Goal: Transaction & Acquisition: Purchase product/service

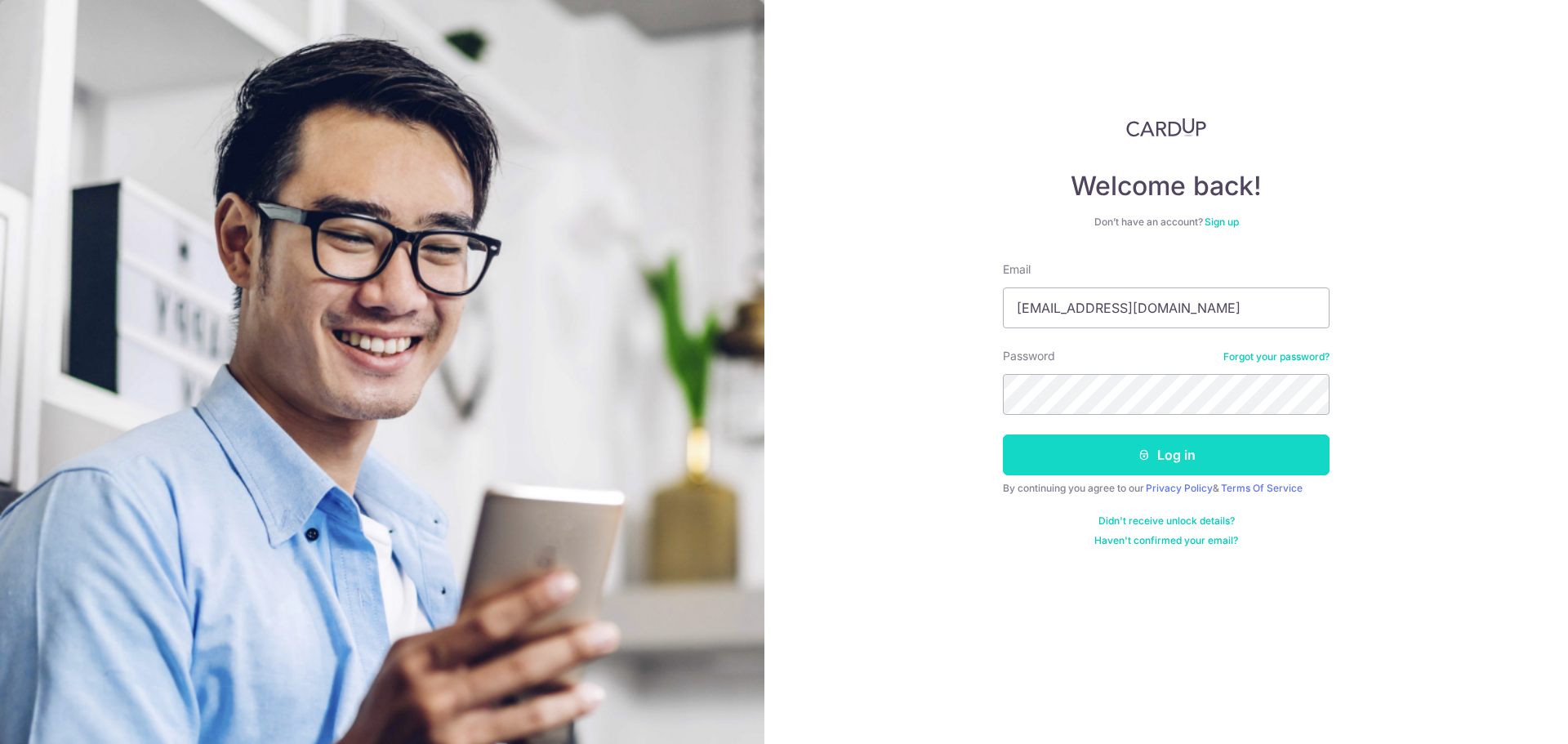
click at [1179, 457] on button "Log in" at bounding box center [1166, 455] width 326 height 41
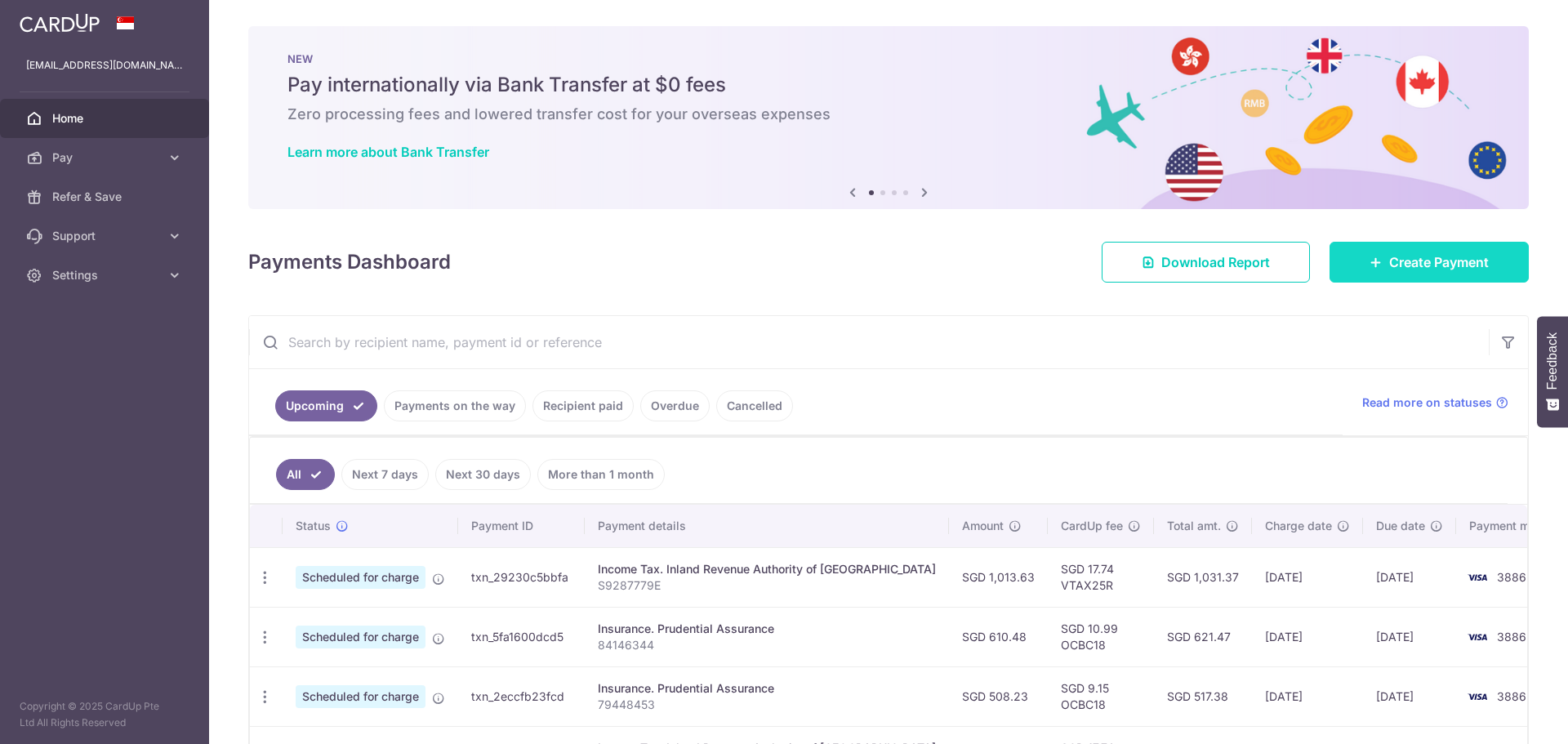
click at [1389, 257] on span "Create Payment" at bounding box center [1438, 262] width 99 height 20
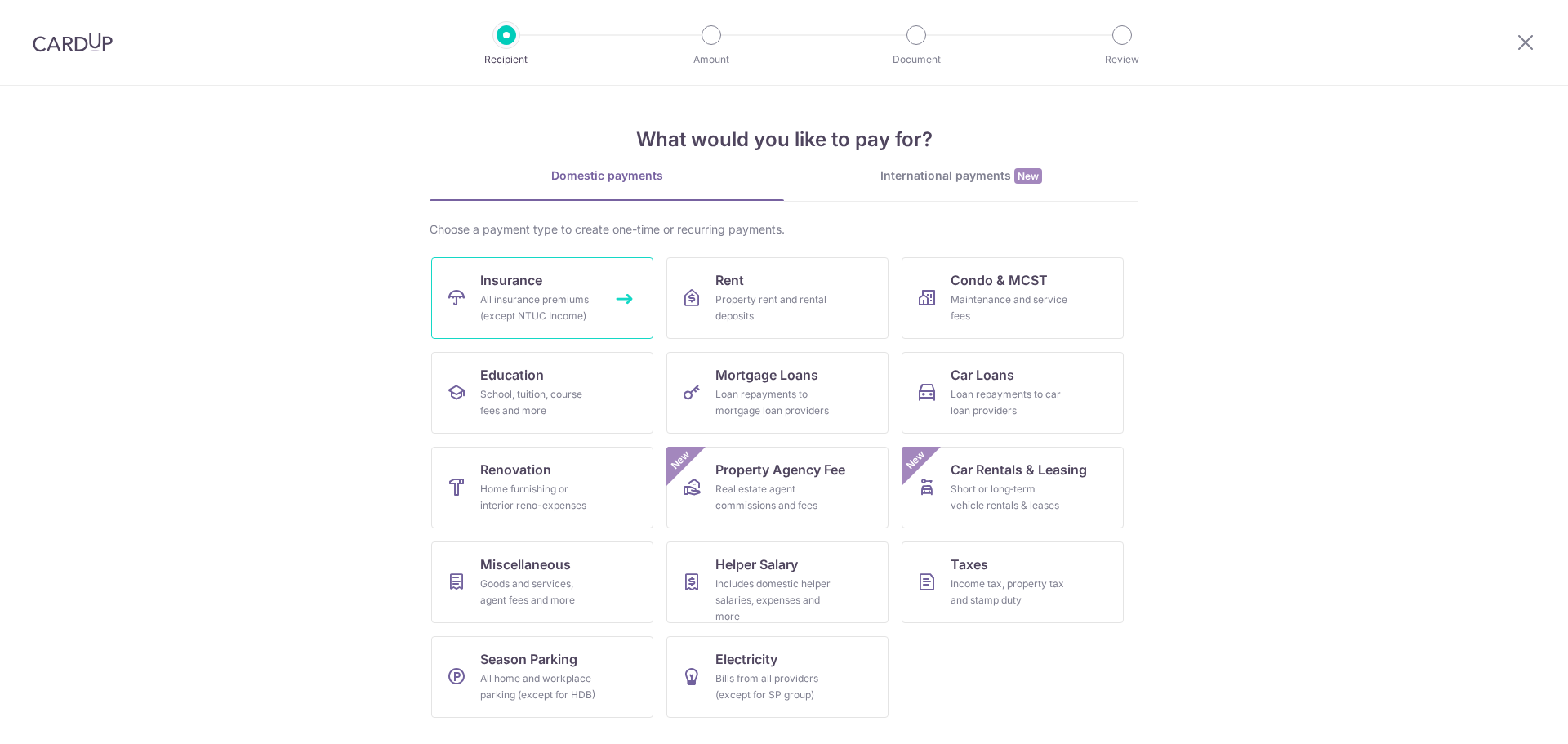
click at [555, 285] on link "Insurance All insurance premiums (except NTUC Income)" at bounding box center [543, 298] width 222 height 82
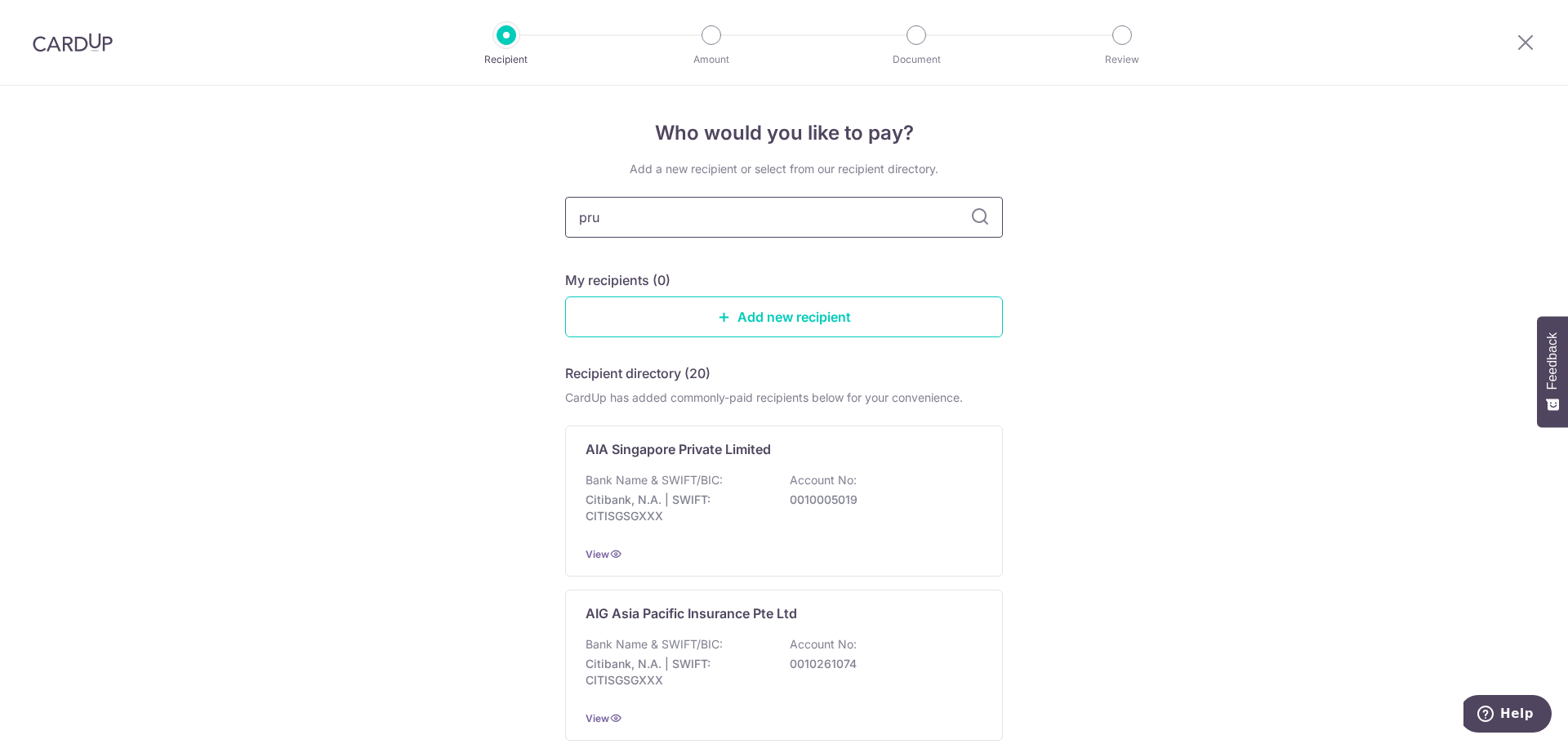
type input "prud"
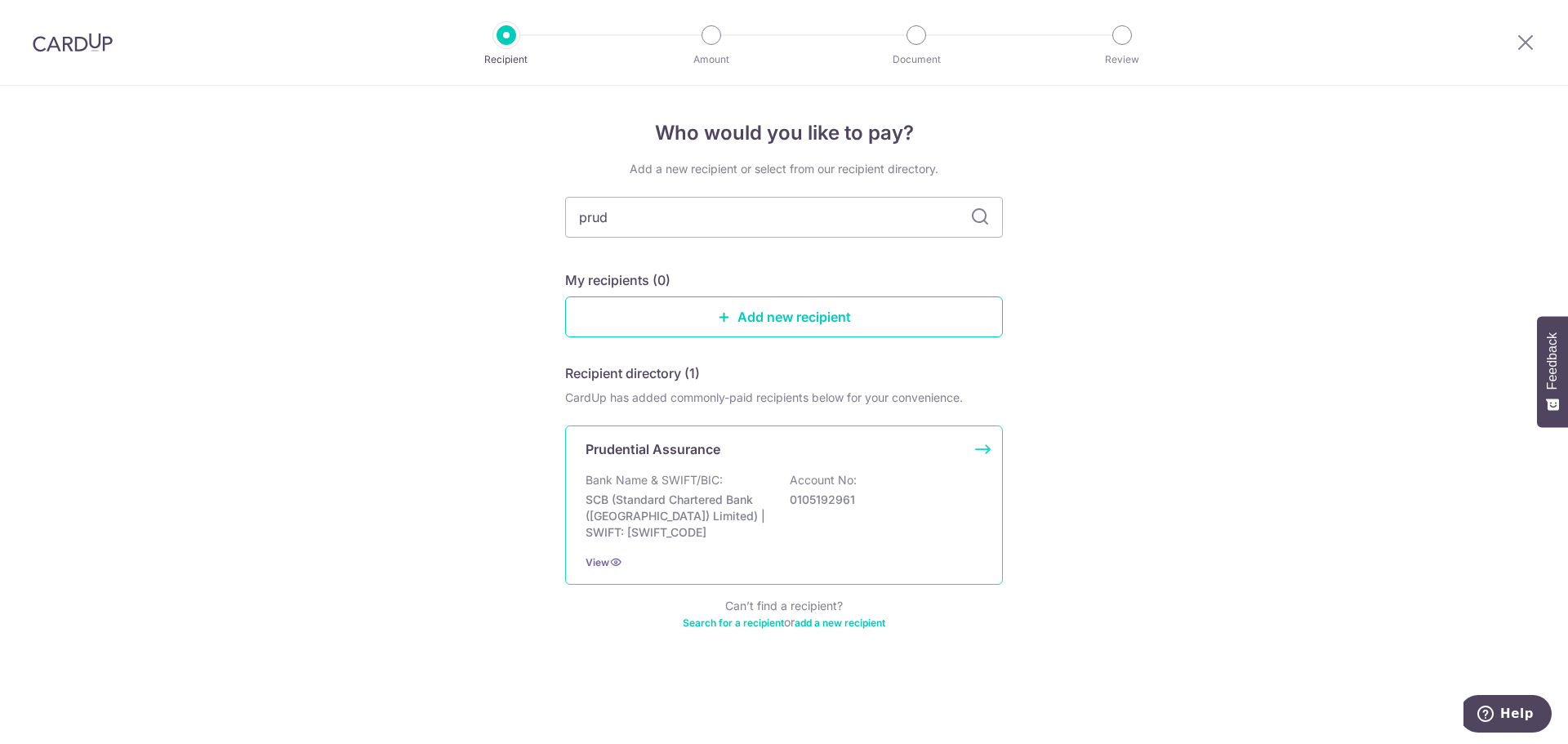
click at [855, 459] on div "Prudential Assurance Bank Name & SWIFT/BIC: SCB (Standard Chartered Bank (Singa…" at bounding box center [784, 505] width 437 height 159
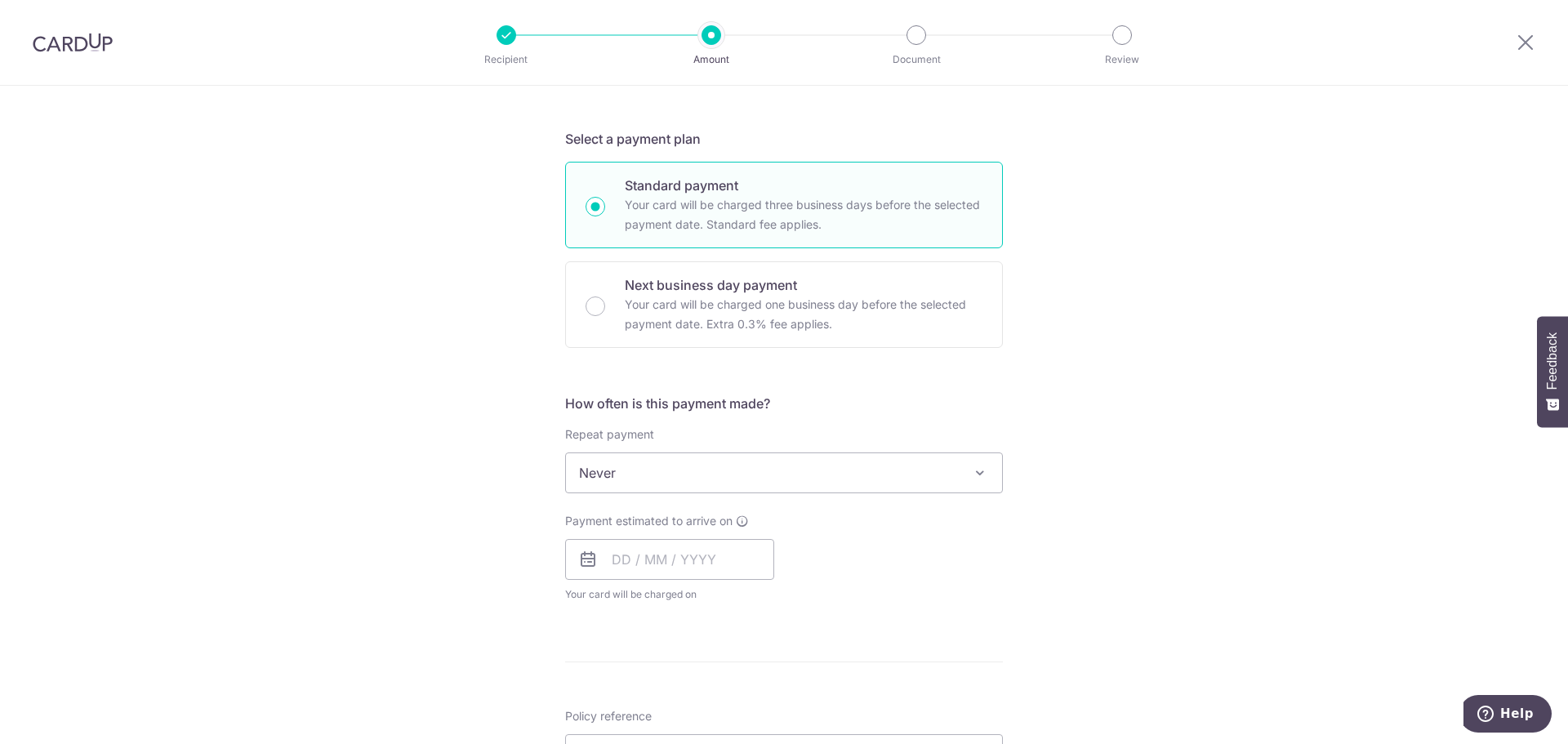
scroll to position [326, 0]
click at [617, 559] on input "text" at bounding box center [669, 557] width 209 height 41
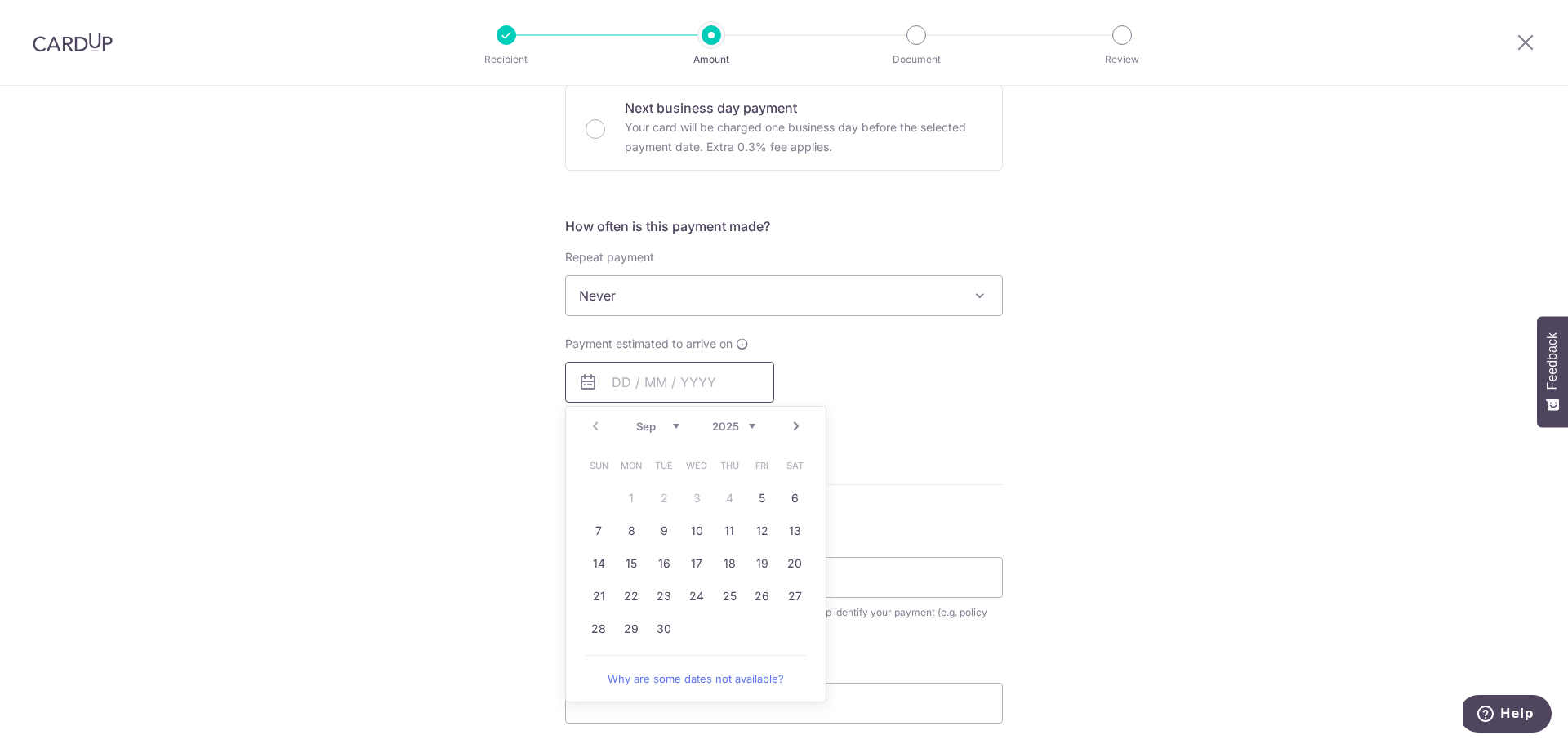
scroll to position [408, 0]
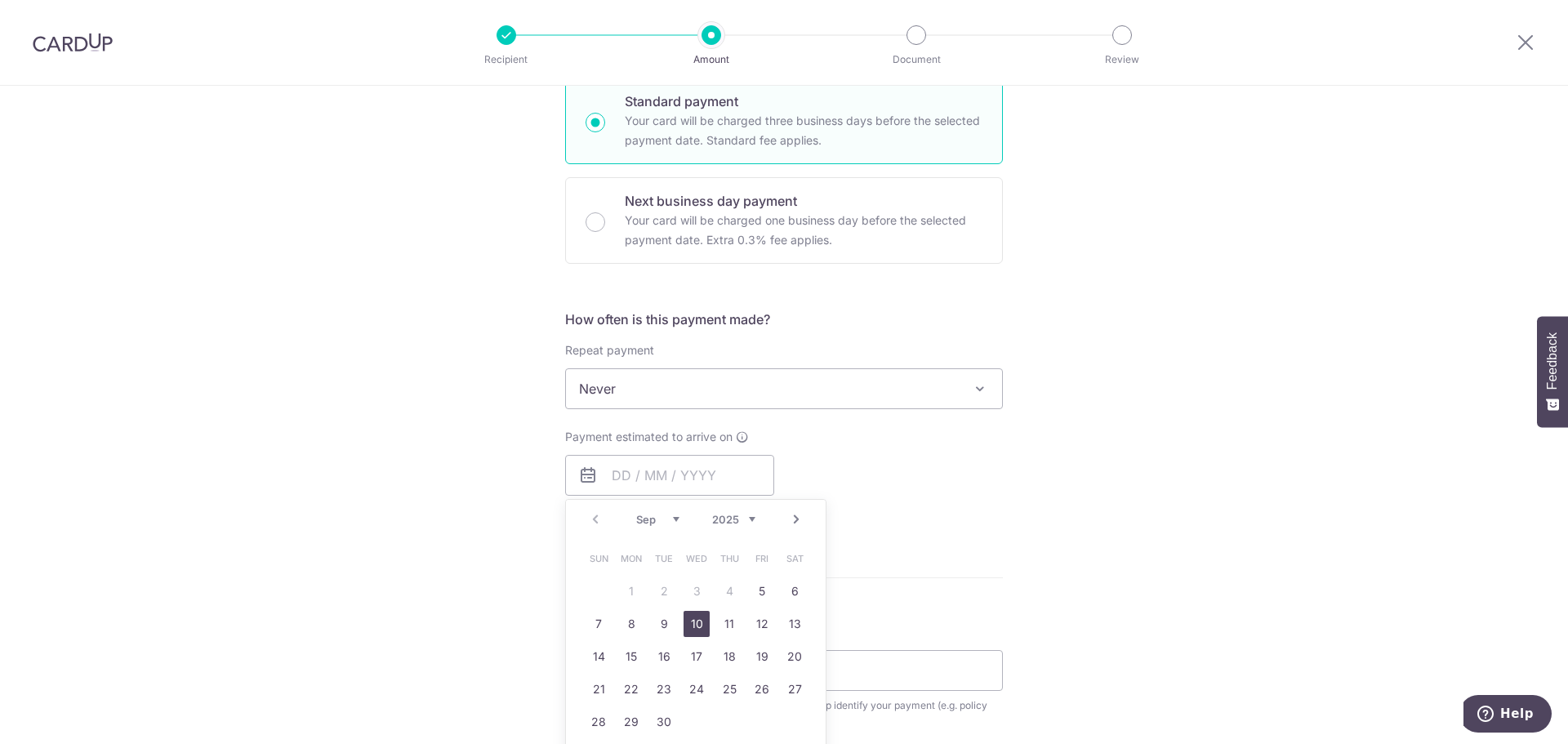
click at [683, 632] on link "10" at bounding box center [696, 623] width 27 height 27
type input "[DATE]"
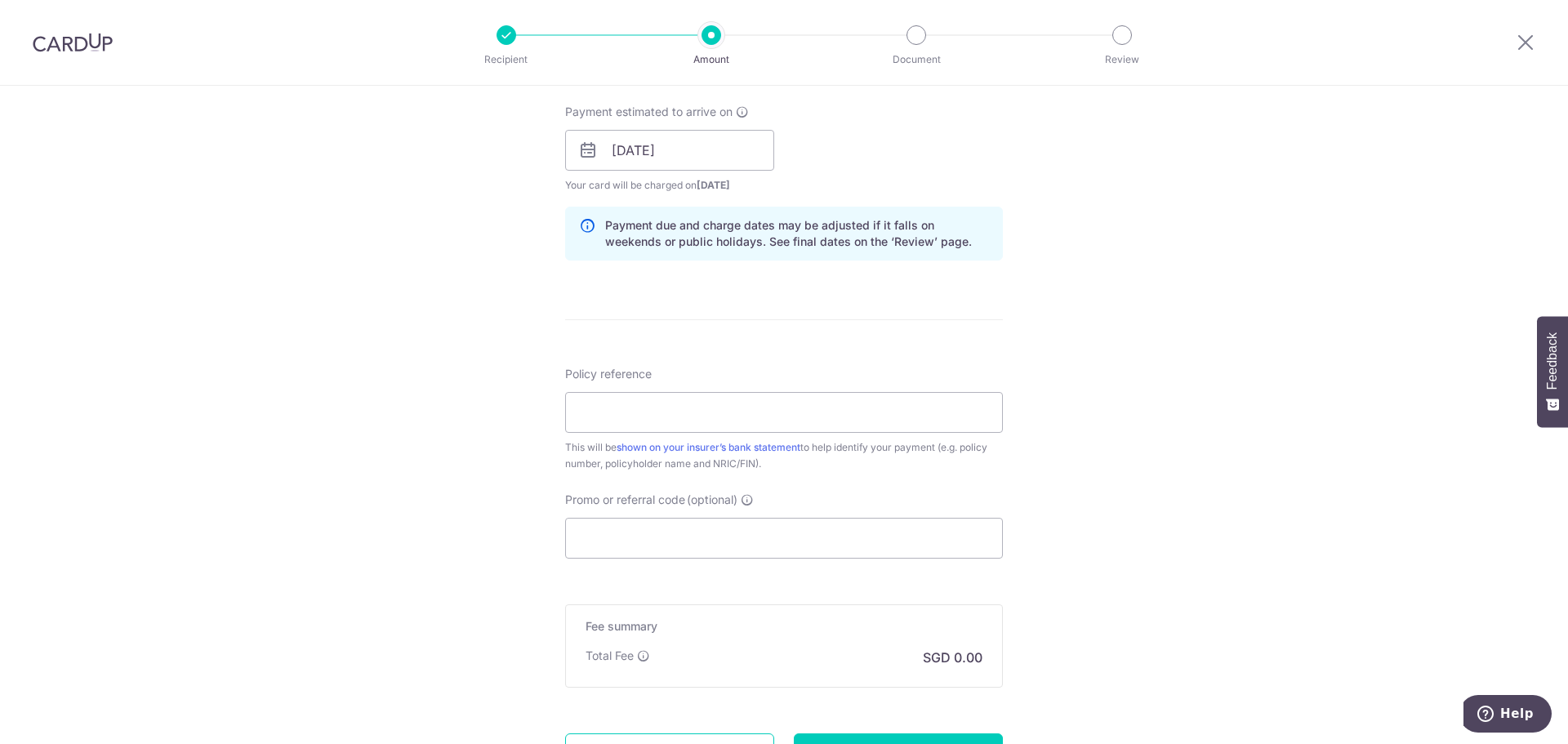
scroll to position [735, 0]
click at [779, 420] on input "Policy reference" at bounding box center [784, 411] width 437 height 41
type input "82368609"
click at [509, 480] on div "Tell us more about your payment Enter payment amount SGD Select Card Select opt…" at bounding box center [784, 123] width 1568 height 1544
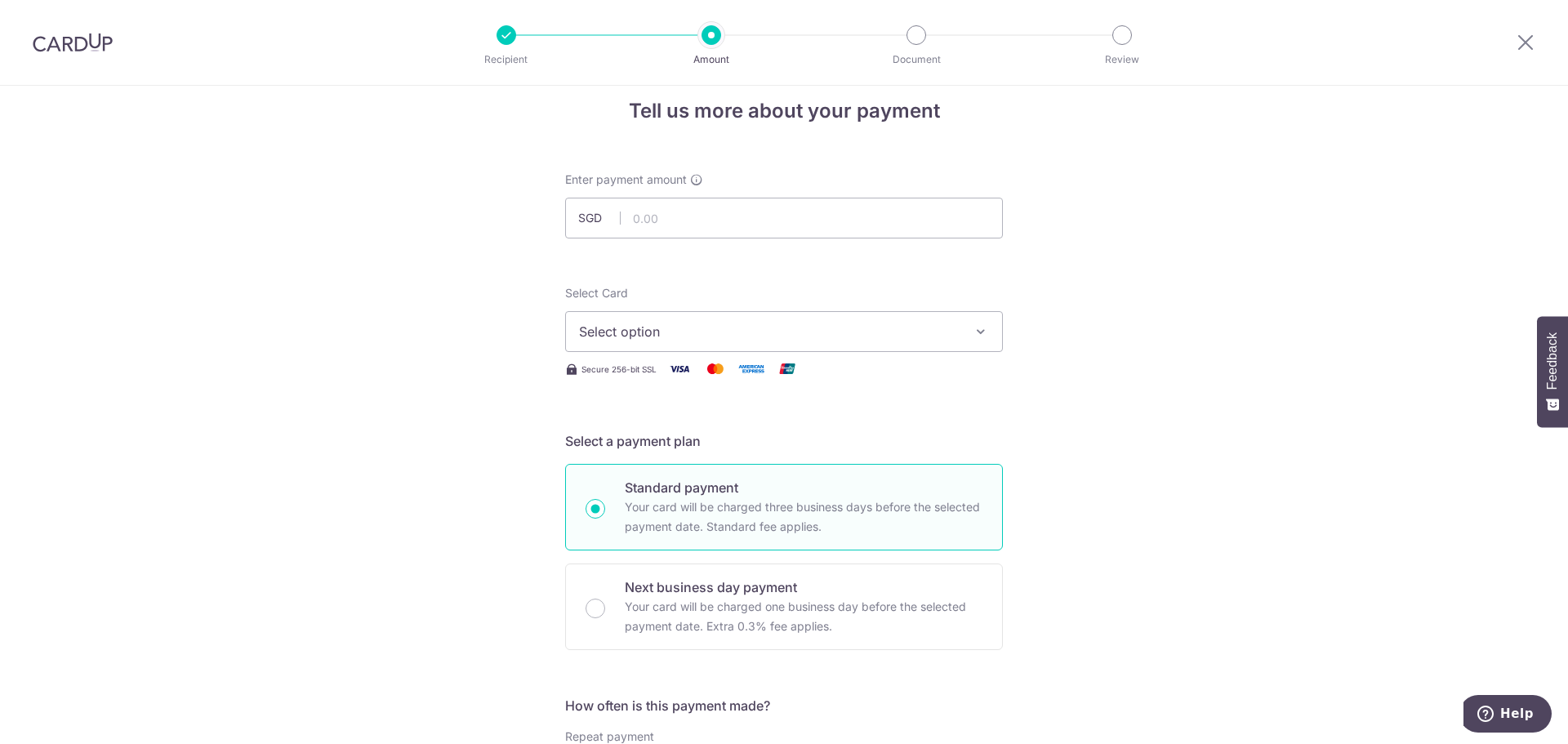
scroll to position [0, 0]
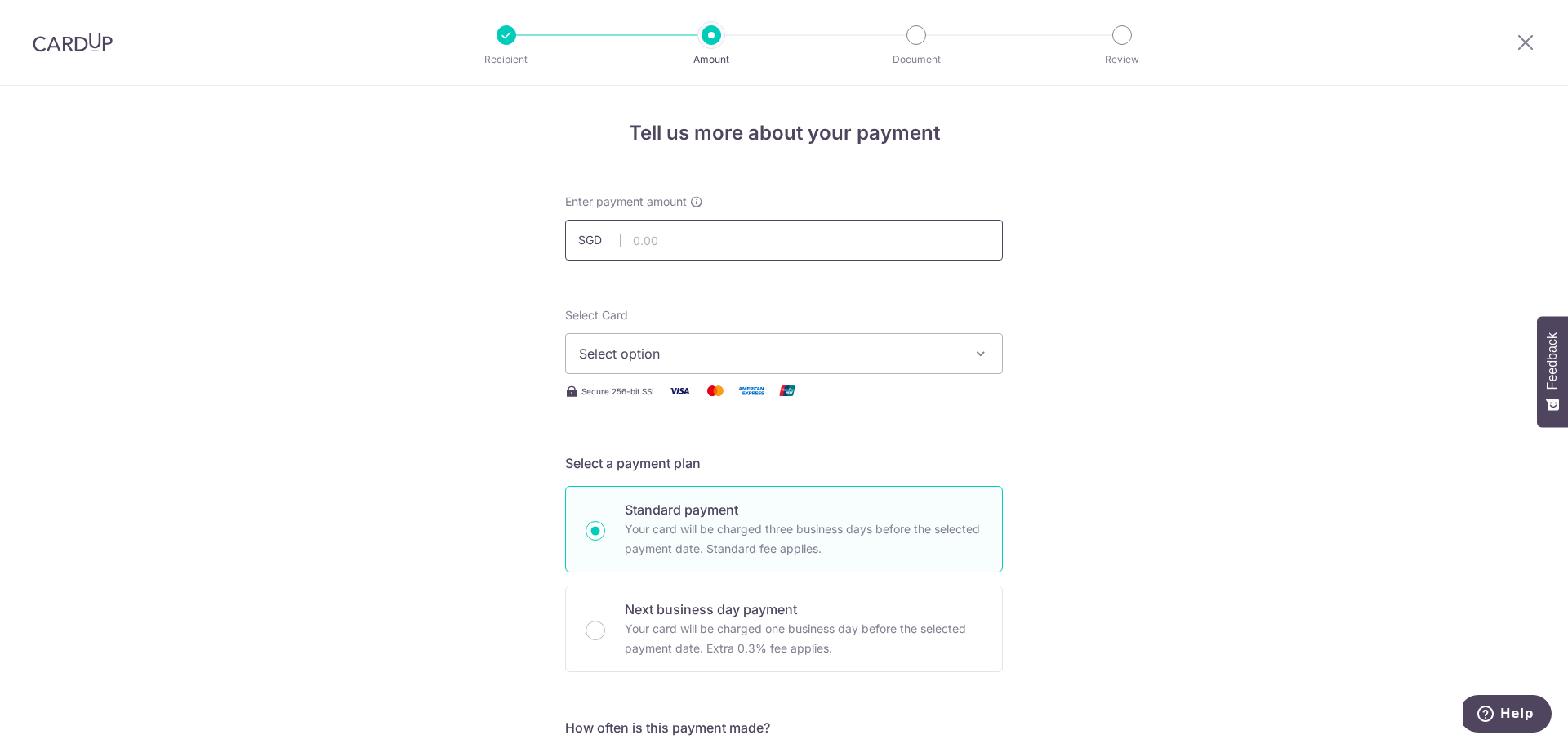
click at [765, 254] on input "text" at bounding box center [784, 240] width 437 height 41
type input "464.44"
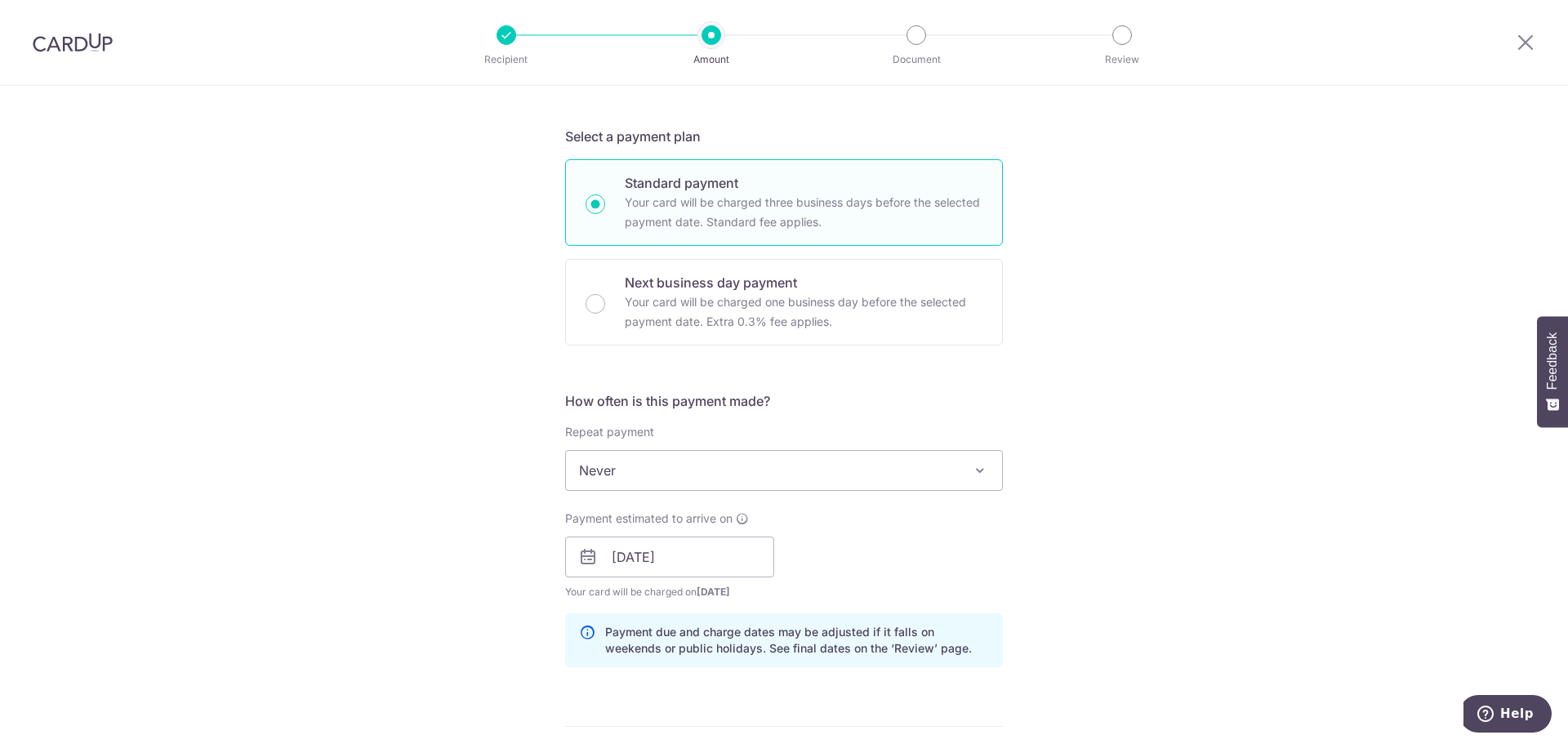
scroll to position [82, 0]
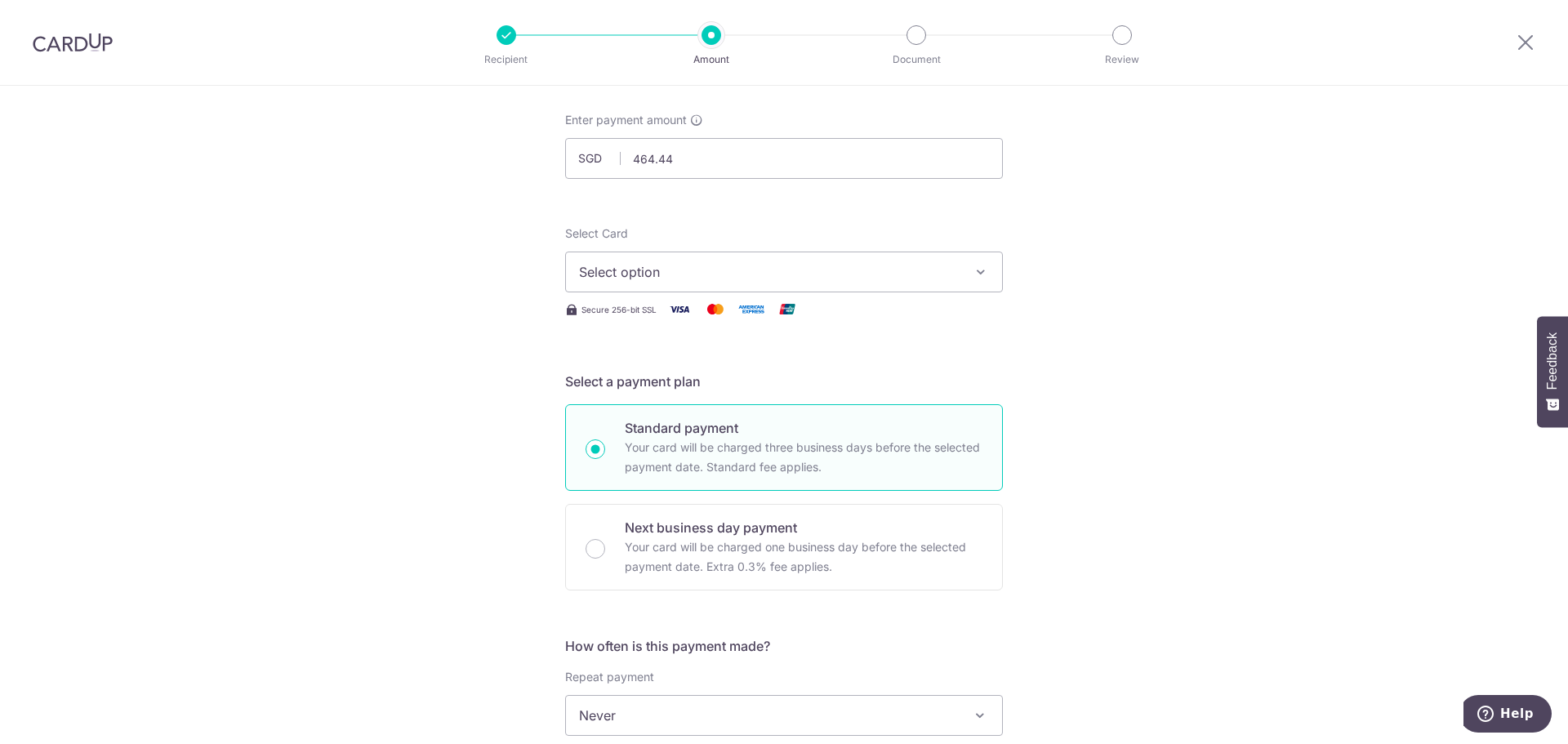
click at [730, 272] on span "Select option" at bounding box center [769, 272] width 380 height 20
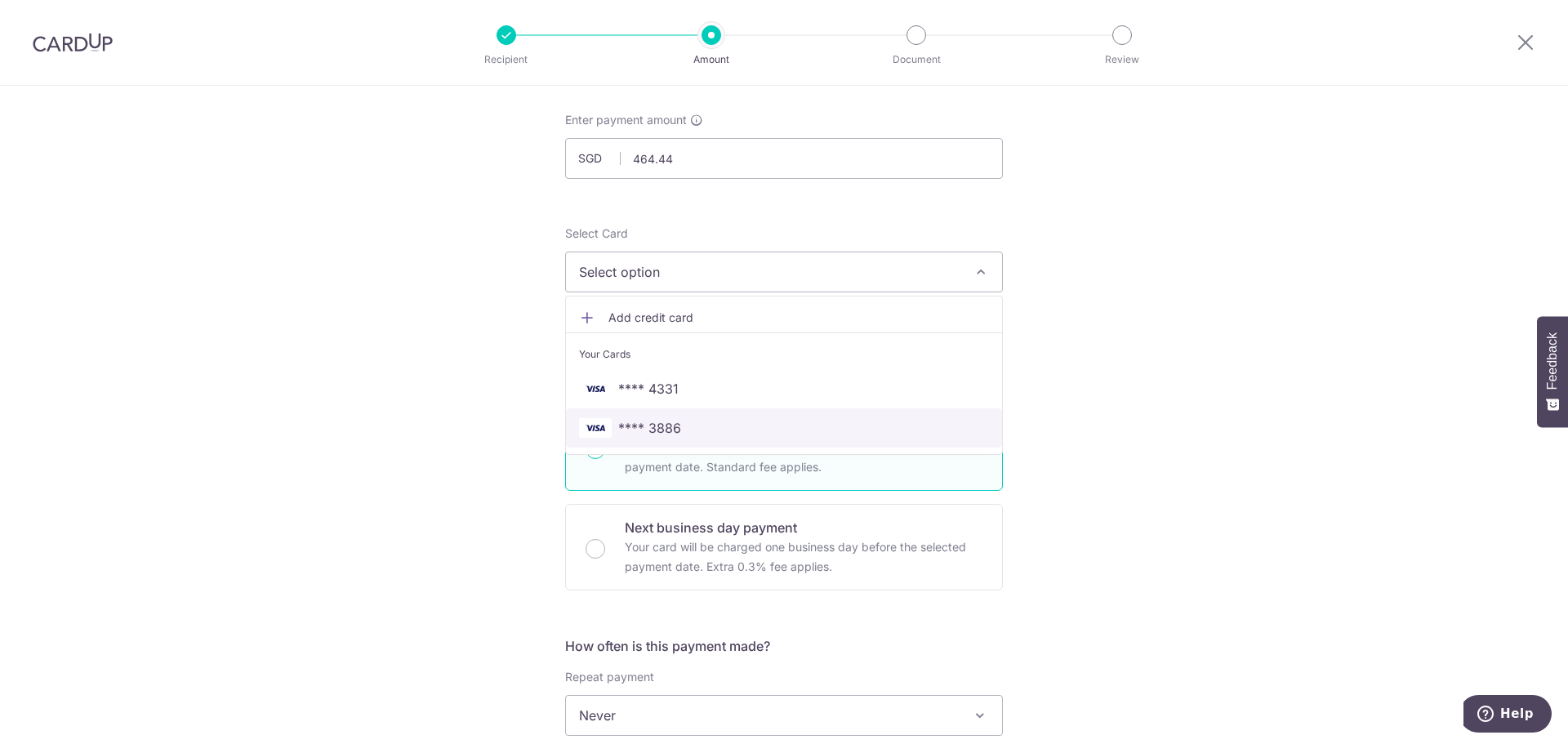
drag, startPoint x: 755, startPoint y: 424, endPoint x: 918, endPoint y: 422, distance: 163.0
click at [755, 424] on span "**** 3886" at bounding box center [784, 428] width 410 height 20
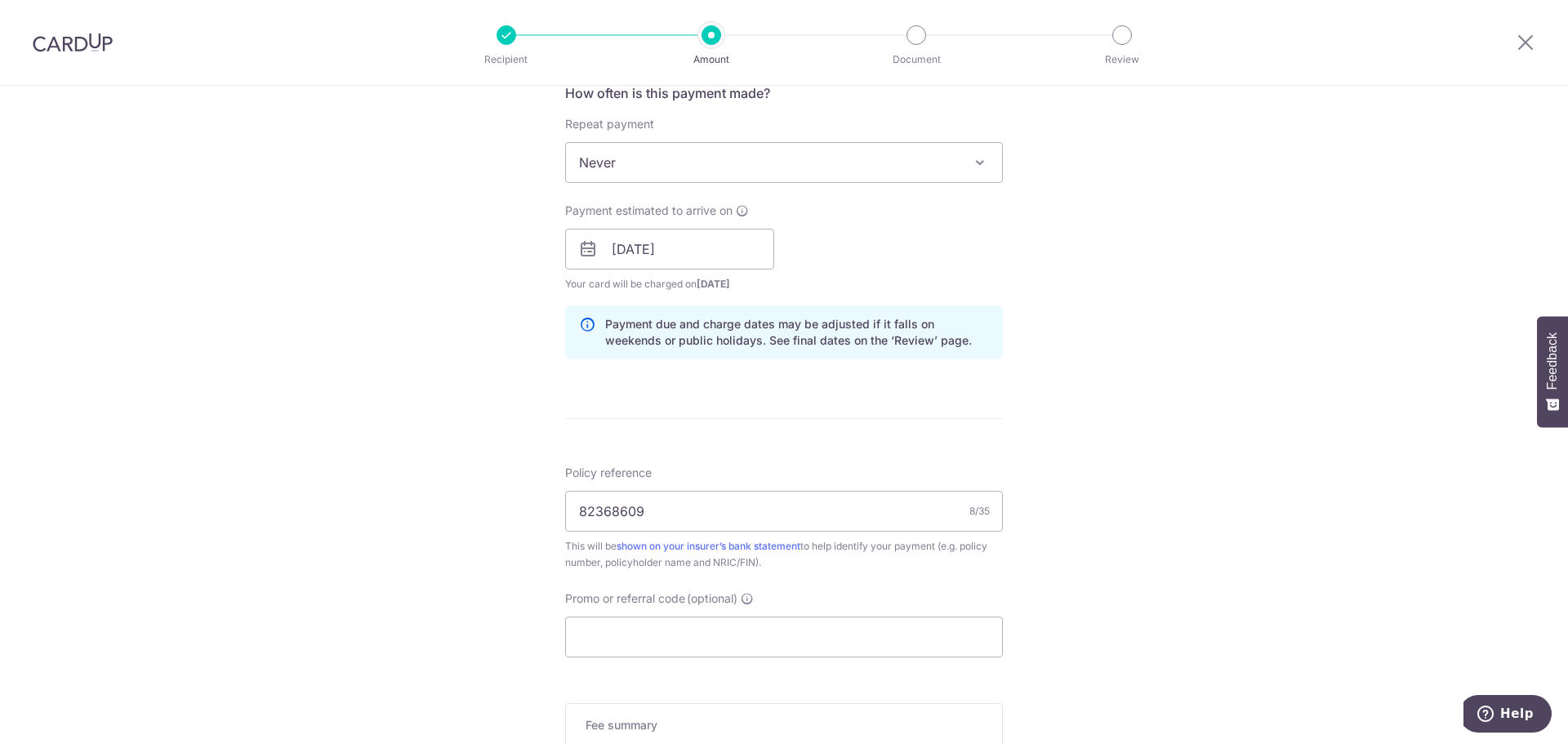
scroll to position [654, 0]
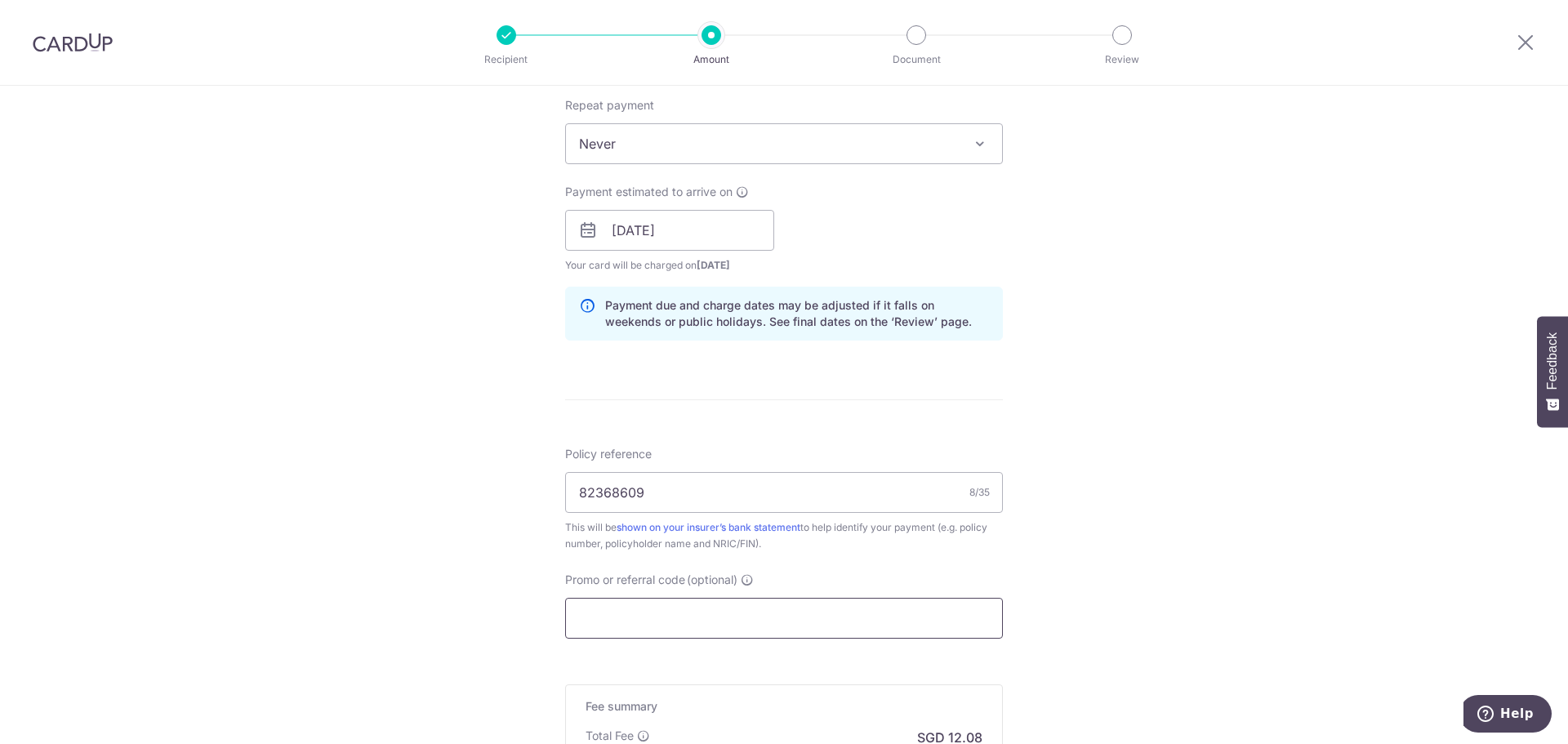
click at [738, 612] on input "Promo or referral code (optional)" at bounding box center [784, 618] width 437 height 41
paste input "OCBC195"
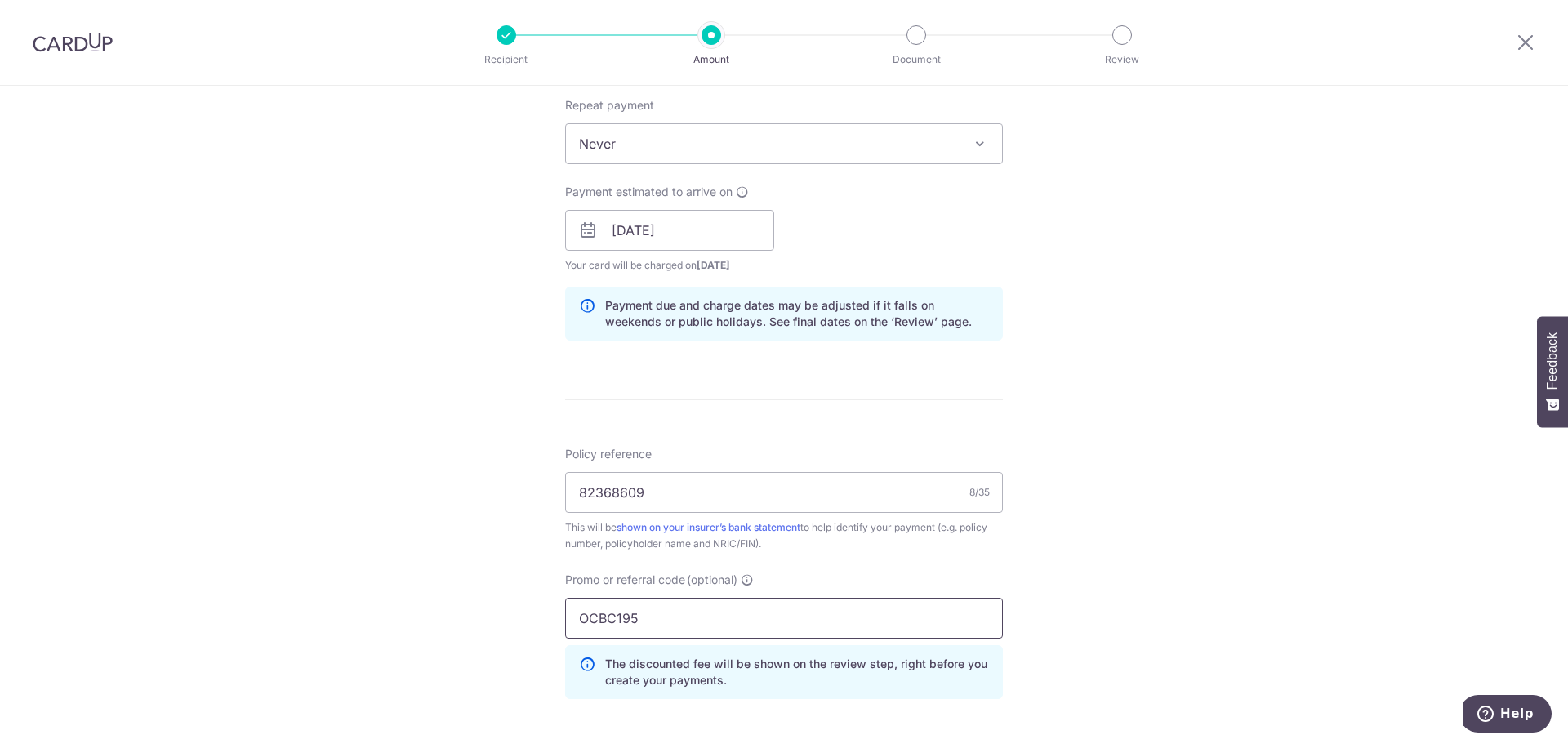
type input "OCBC195"
click at [442, 544] on div "Tell us more about your payment Enter payment amount SGD 464.44 464.44 Select C…" at bounding box center [784, 242] width 1568 height 1618
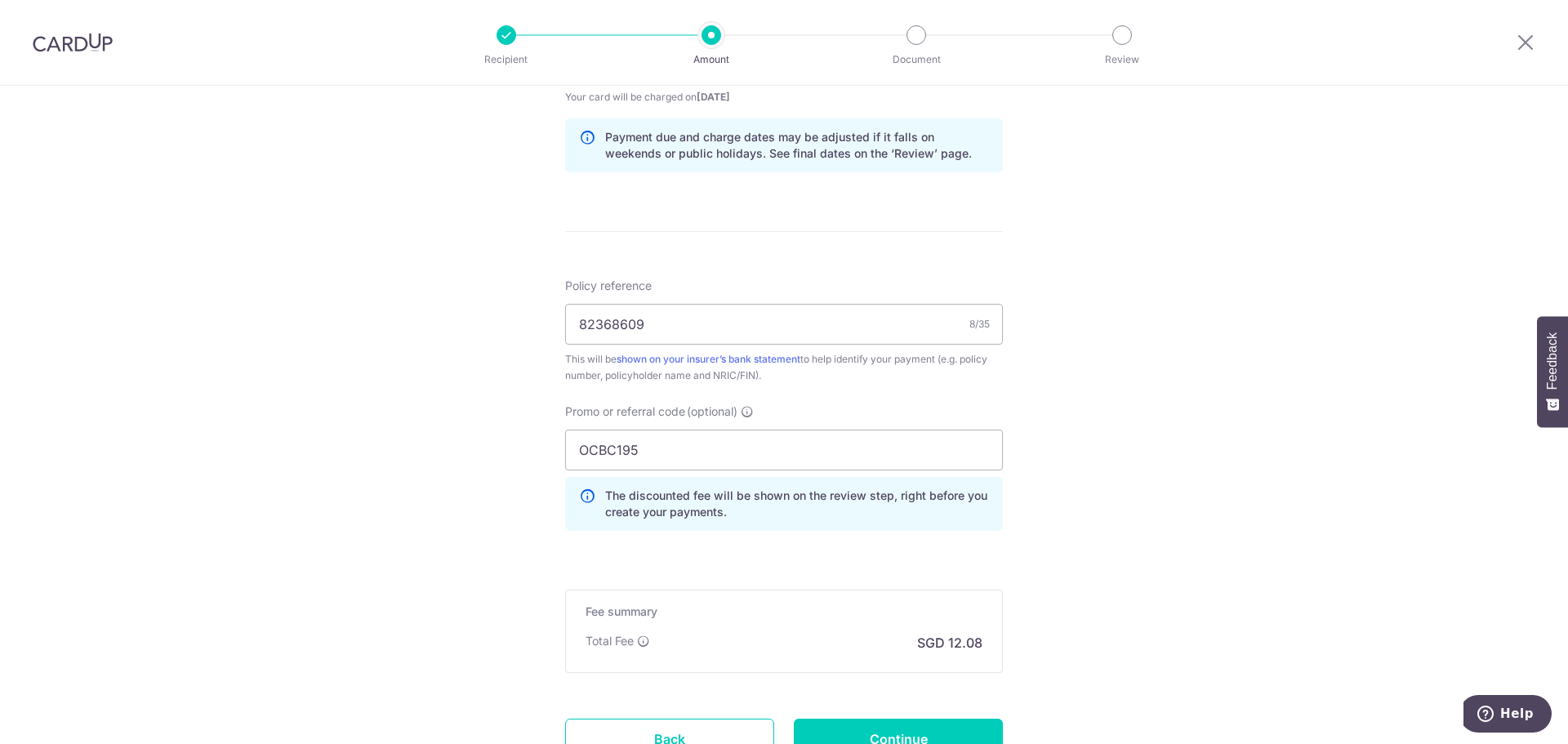
scroll to position [959, 0]
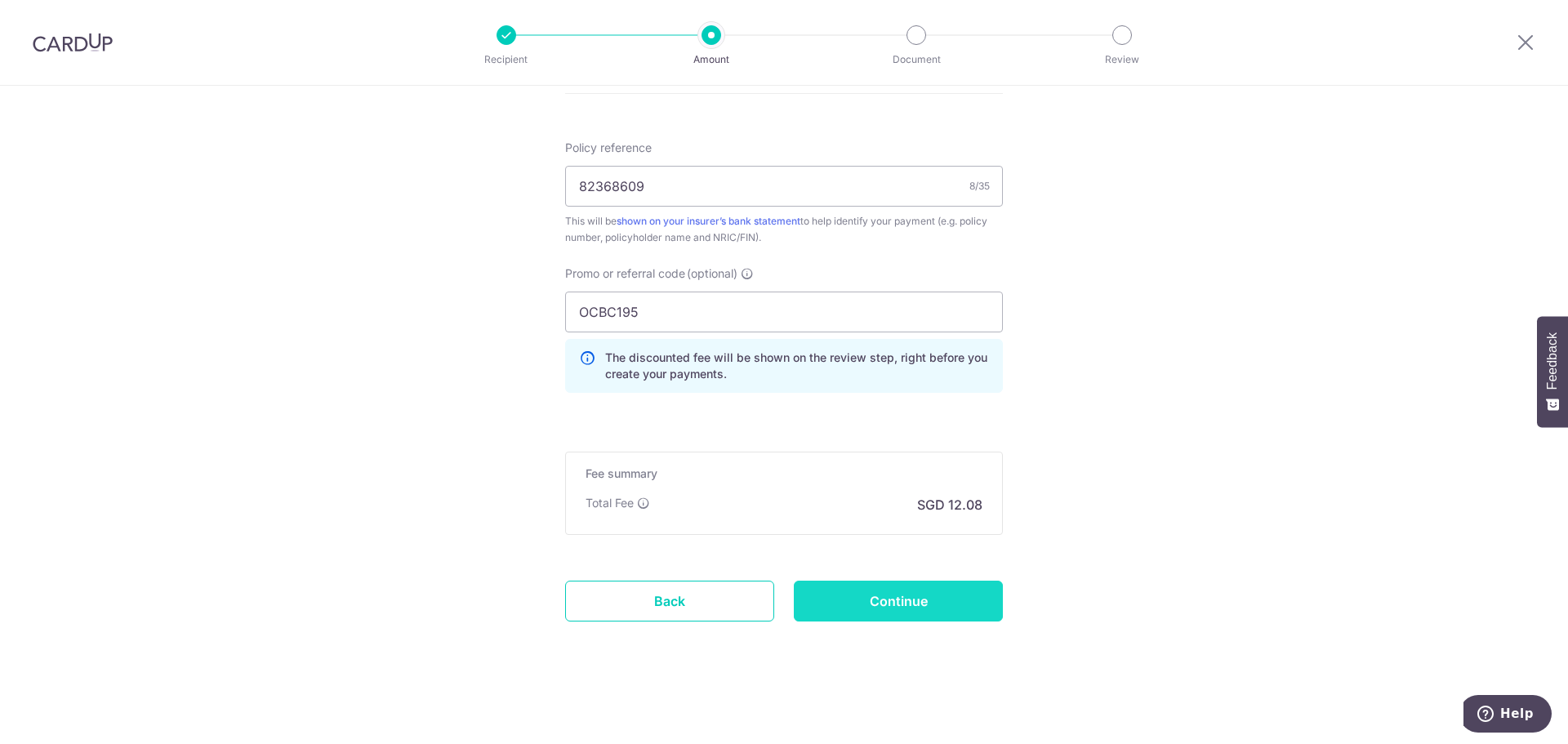
click at [942, 609] on input "Continue" at bounding box center [898, 601] width 209 height 41
type input "Create Schedule"
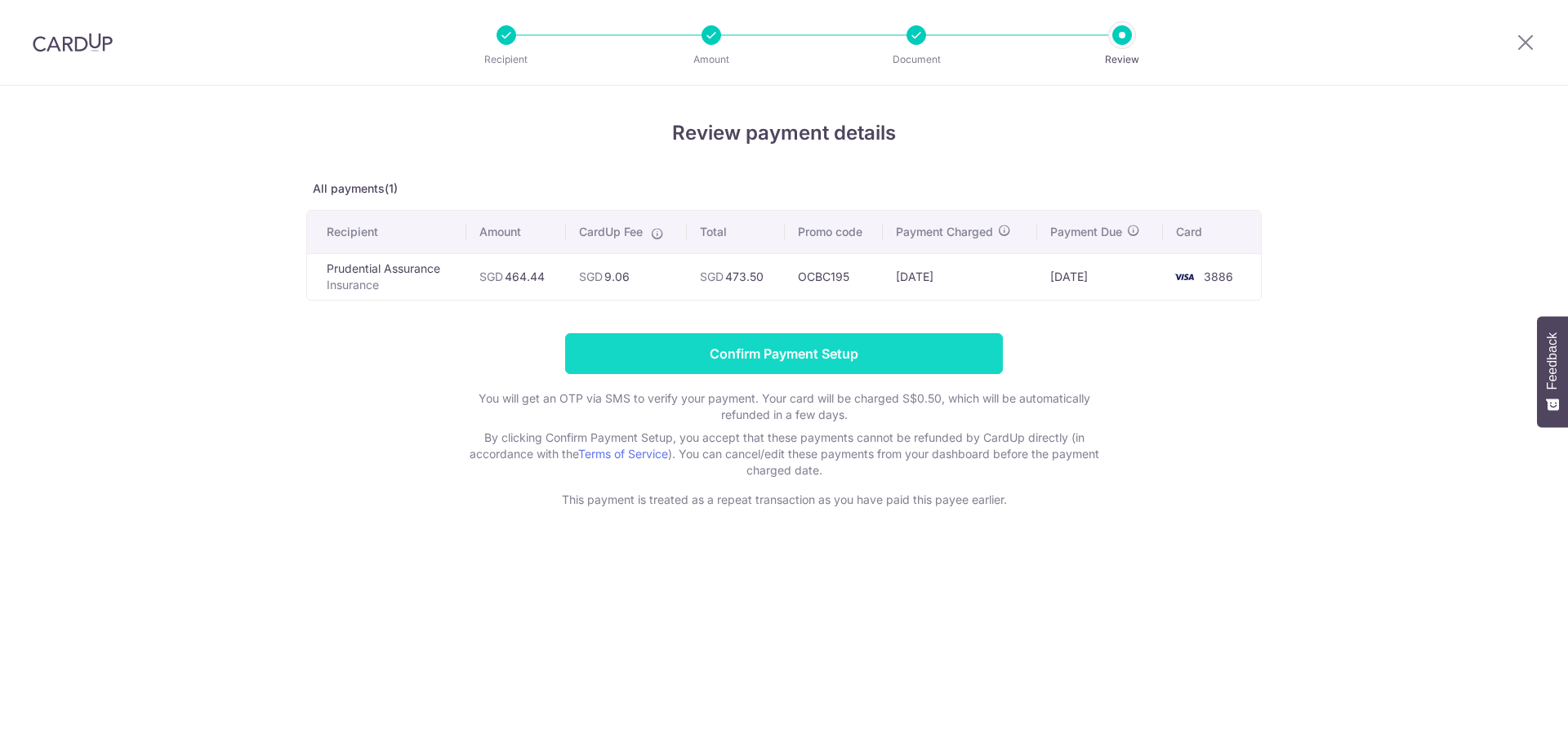
click at [875, 366] on input "Confirm Payment Setup" at bounding box center [784, 354] width 437 height 41
